Goal: Information Seeking & Learning: Learn about a topic

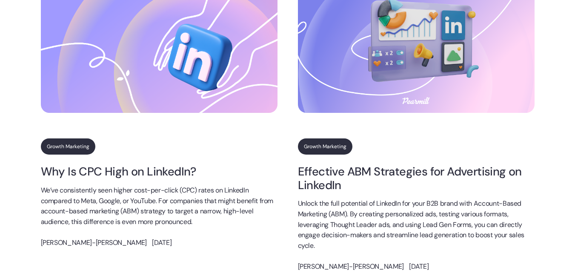
scroll to position [1610, 0]
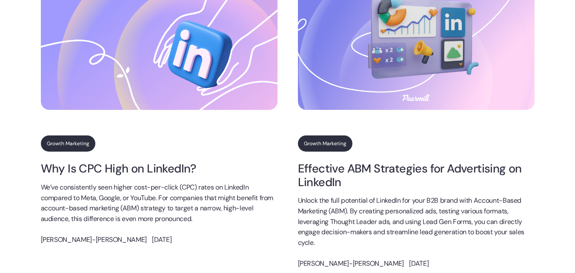
click at [80, 142] on link "Growth Marketing" at bounding box center [68, 143] width 54 height 16
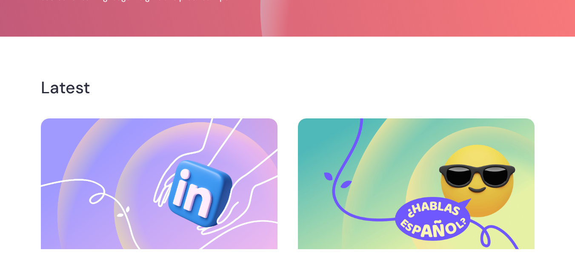
scroll to position [106, 0]
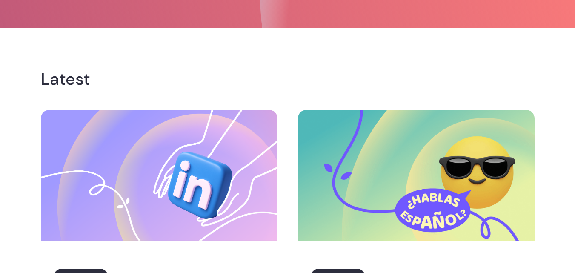
click at [125, 177] on img at bounding box center [159, 175] width 237 height 131
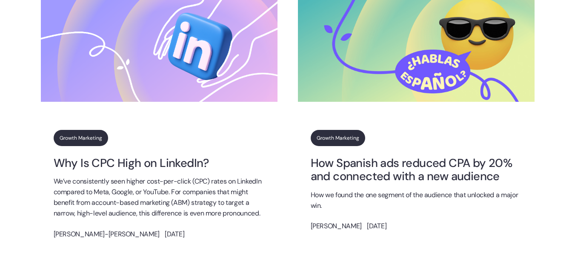
scroll to position [261, 0]
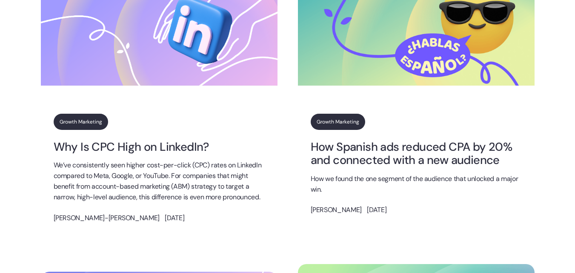
click at [97, 195] on p "We’ve consistently seen higher cost-per-click (CPC) rates on LinkedIn compared …" at bounding box center [159, 181] width 211 height 42
click at [94, 147] on link "Why Is CPC High on LinkedIn?" at bounding box center [159, 146] width 211 height 13
